Goal: Navigation & Orientation: Find specific page/section

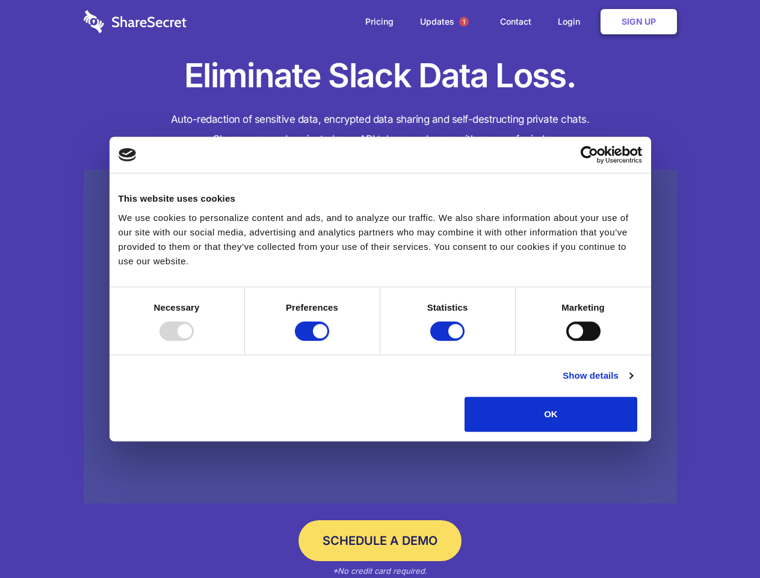
click at [194, 341] on div at bounding box center [177, 330] width 34 height 19
click at [329, 341] on input "Preferences" at bounding box center [312, 330] width 34 height 19
checkbox input "false"
click at [449, 341] on input "Statistics" at bounding box center [447, 330] width 34 height 19
checkbox input "false"
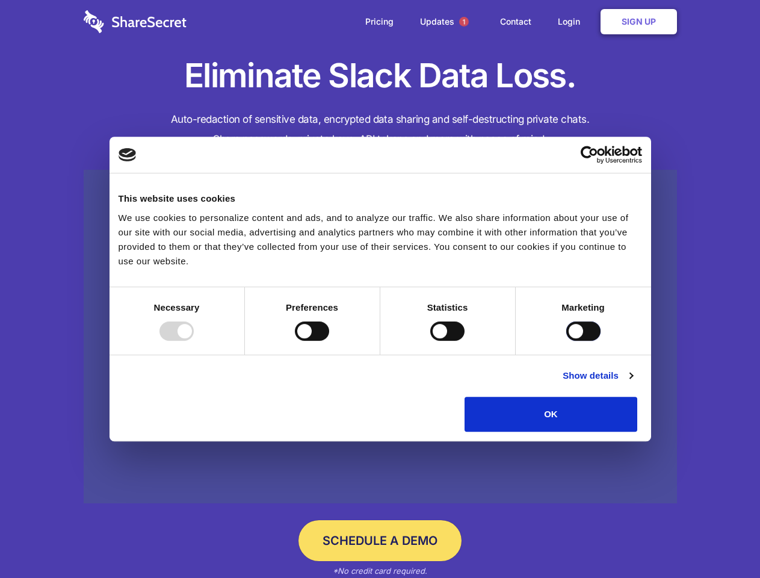
click at [566, 341] on input "Marketing" at bounding box center [583, 330] width 34 height 19
checkbox input "true"
click at [633, 383] on link "Show details" at bounding box center [598, 375] width 70 height 14
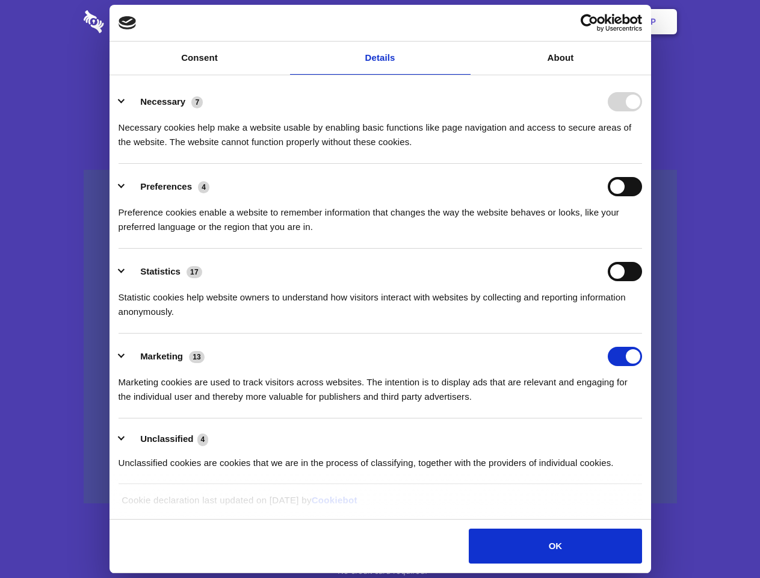
click at [642, 164] on li "Necessary 7 Necessary cookies help make a website usable by enabling basic func…" at bounding box center [381, 121] width 524 height 85
click at [463, 22] on span "1" at bounding box center [464, 22] width 10 height 10
